Goal: Navigation & Orientation: Find specific page/section

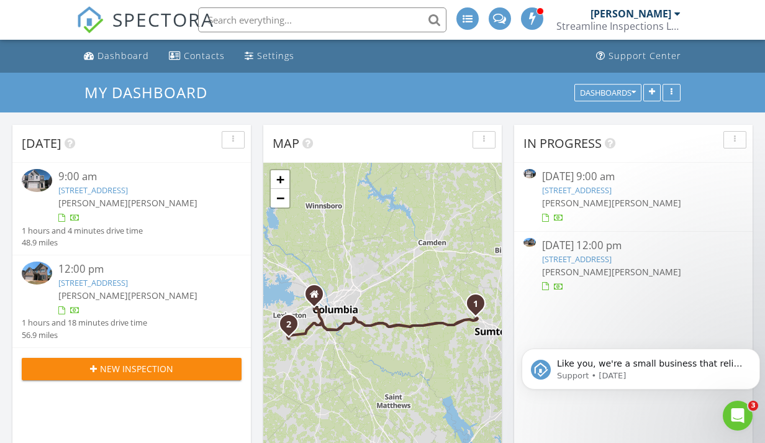
click at [612, 188] on link "2953 Old Field Rd, Sumter, SC 29150" at bounding box center [577, 189] width 70 height 11
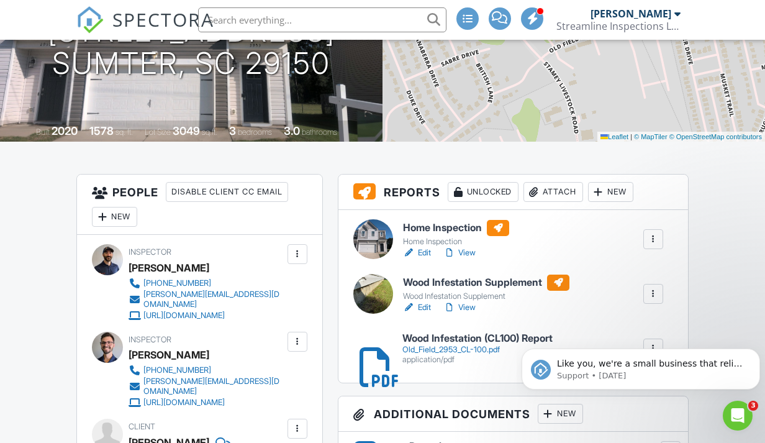
click at [469, 253] on link "View" at bounding box center [459, 253] width 32 height 12
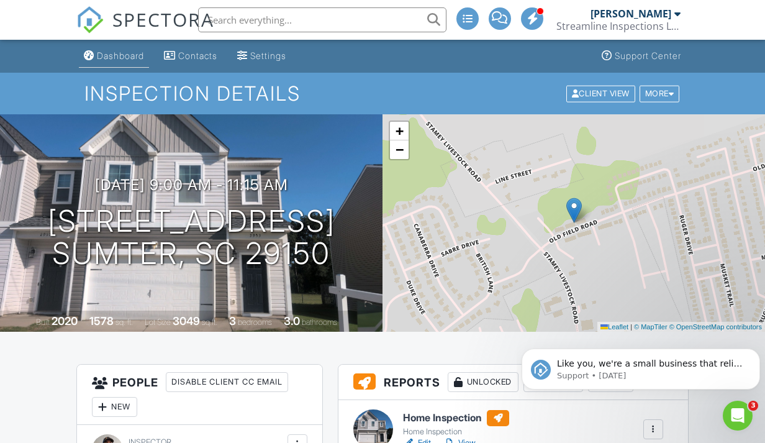
click at [128, 57] on div "Dashboard" at bounding box center [120, 55] width 47 height 11
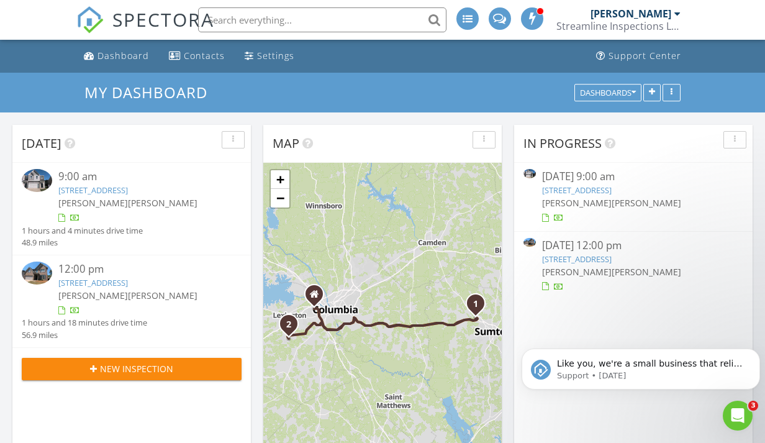
click at [612, 261] on link "317 Pleasant Creek Ct, Lexington, SC 29073" at bounding box center [577, 258] width 70 height 11
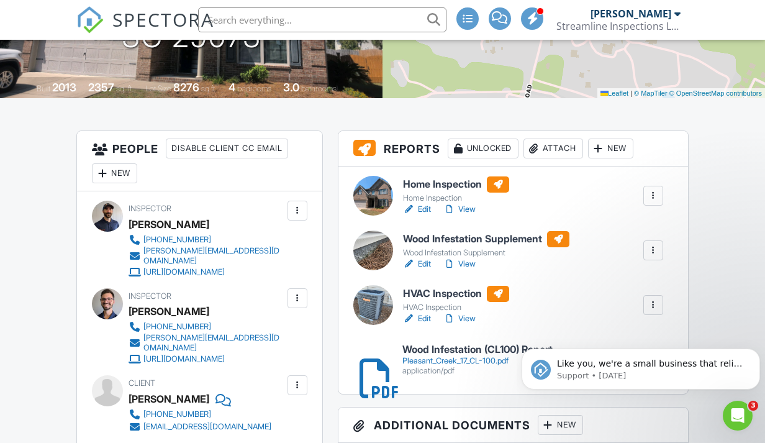
scroll to position [234, 0]
click at [467, 214] on link "View" at bounding box center [459, 209] width 32 height 12
